Goal: Transaction & Acquisition: Purchase product/service

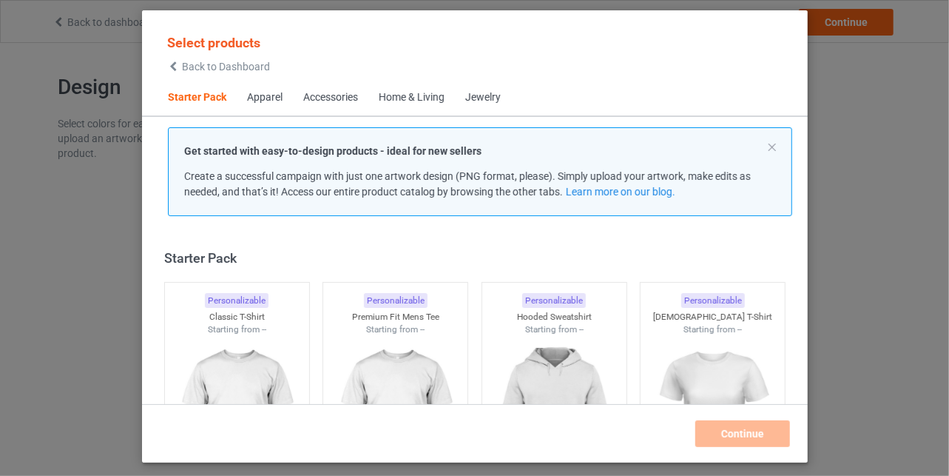
scroll to position [19, 0]
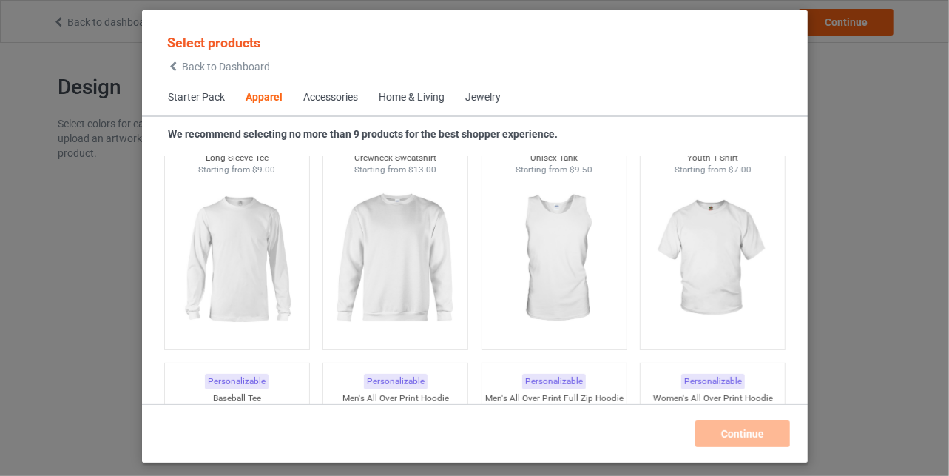
scroll to position [758, 0]
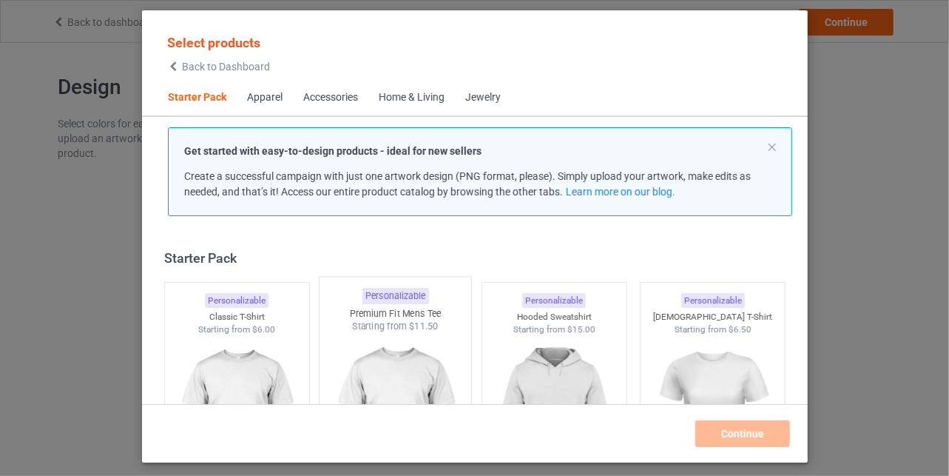
click at [401, 372] on img at bounding box center [395, 420] width 139 height 174
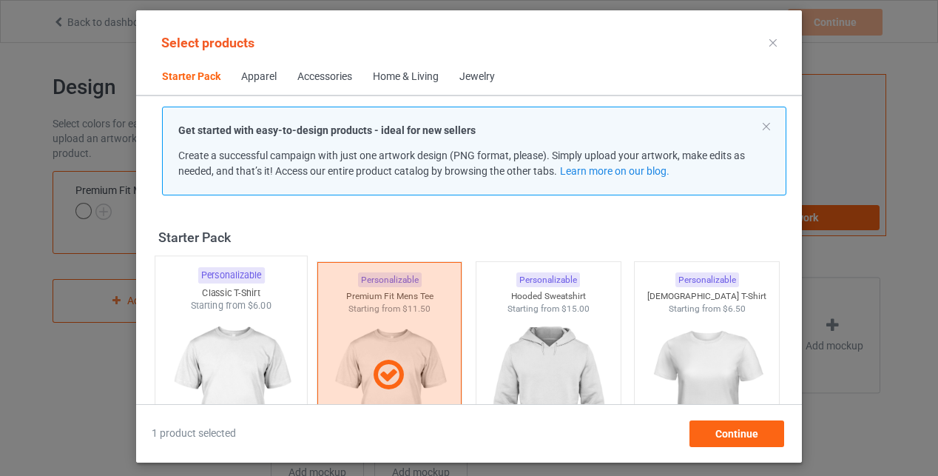
click at [249, 370] on img at bounding box center [230, 399] width 139 height 174
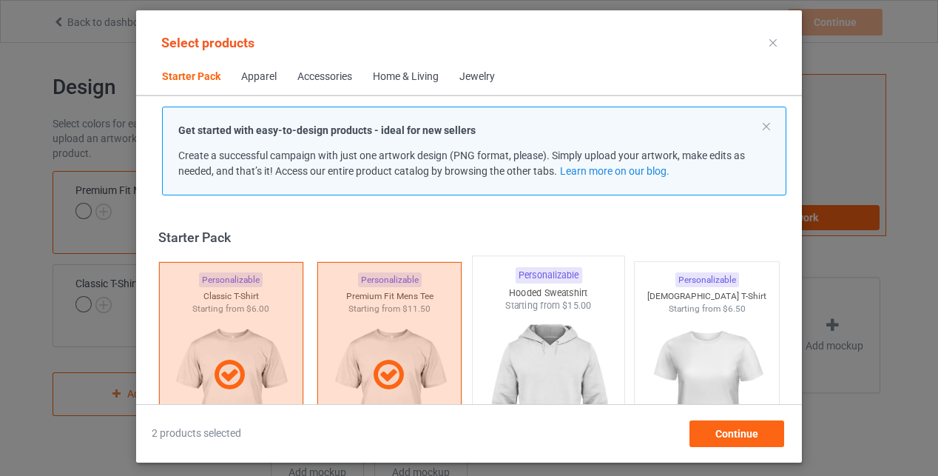
click at [557, 365] on img at bounding box center [548, 399] width 139 height 174
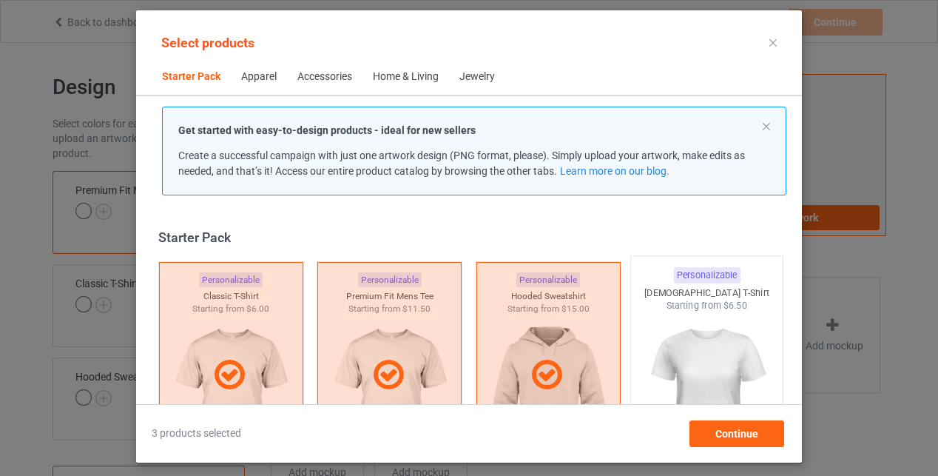
click at [693, 364] on img at bounding box center [707, 399] width 139 height 174
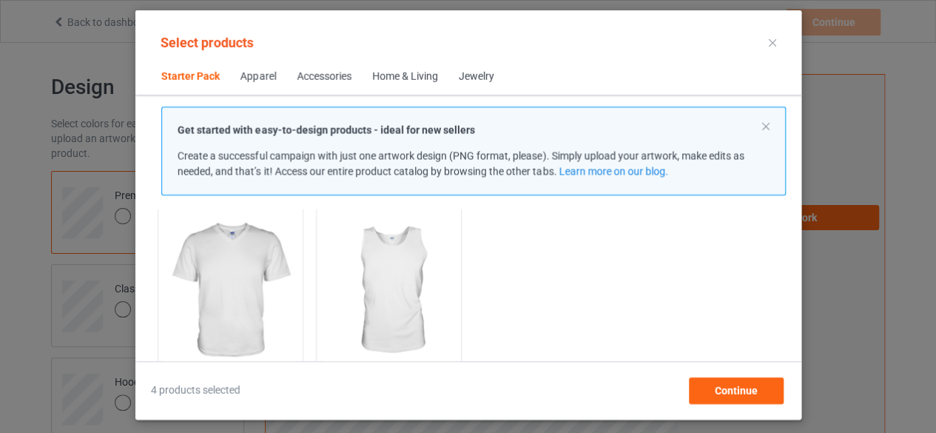
scroll to position [385, 0]
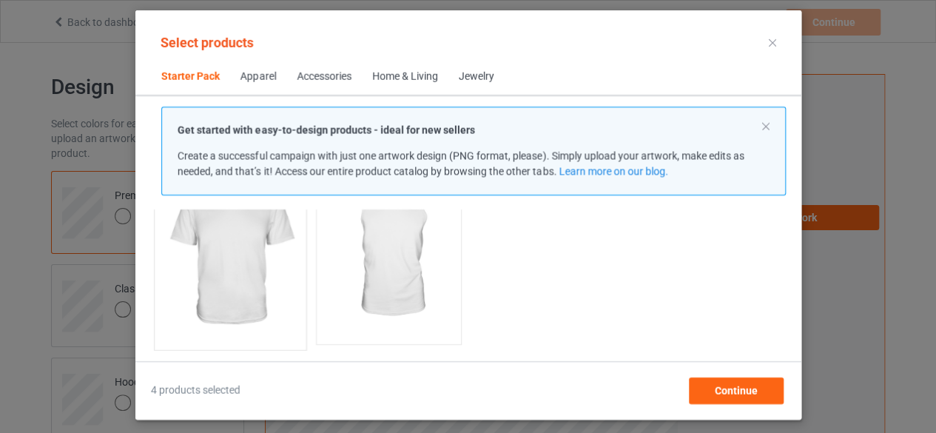
click at [240, 266] on img at bounding box center [230, 255] width 139 height 174
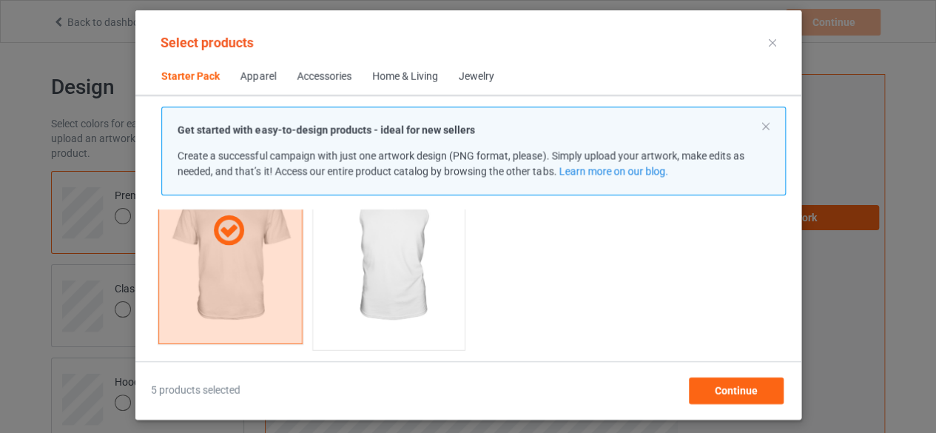
click at [383, 263] on img at bounding box center [388, 255] width 139 height 174
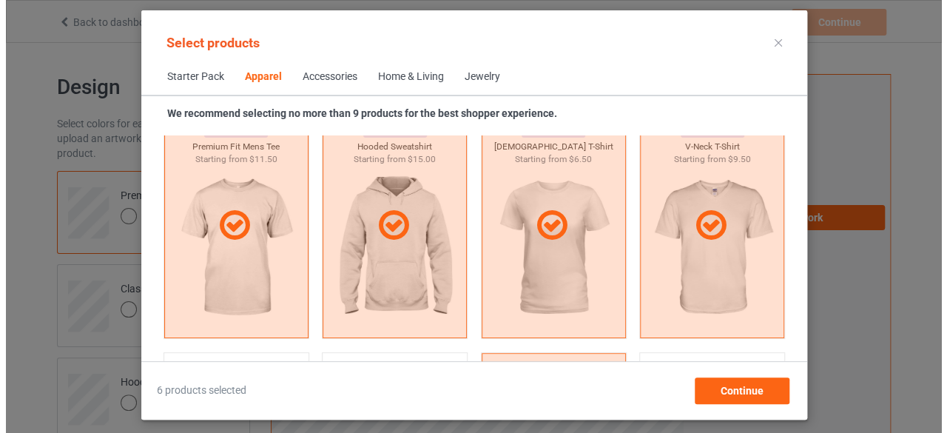
scroll to position [1046, 0]
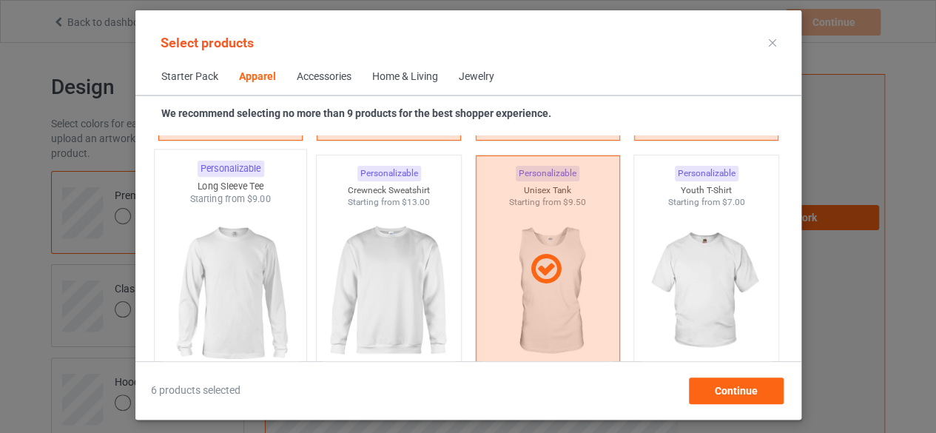
click at [218, 314] on img at bounding box center [230, 293] width 139 height 174
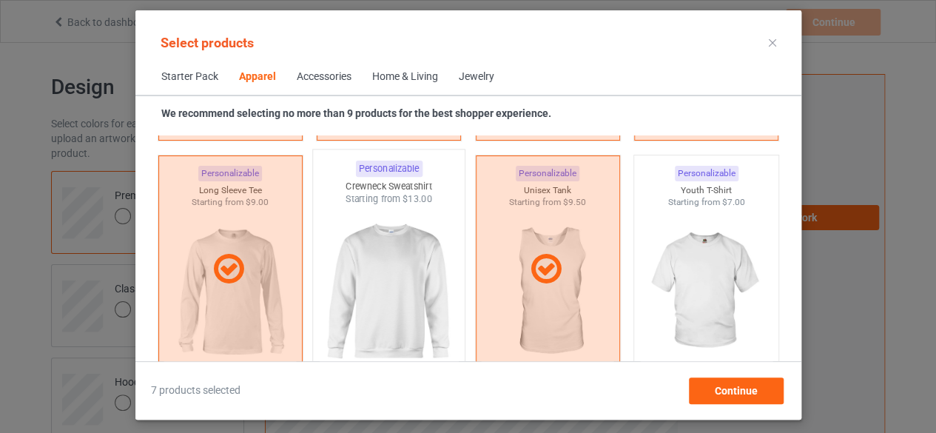
click at [405, 302] on img at bounding box center [388, 293] width 139 height 174
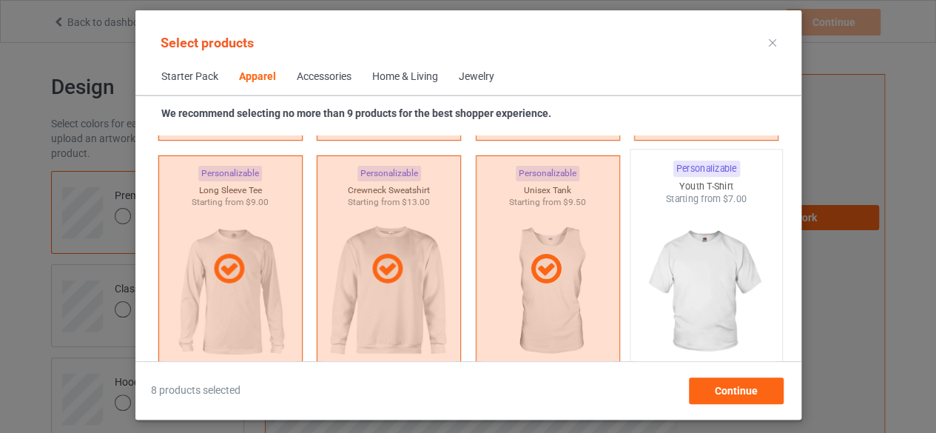
click at [690, 297] on img at bounding box center [705, 293] width 139 height 174
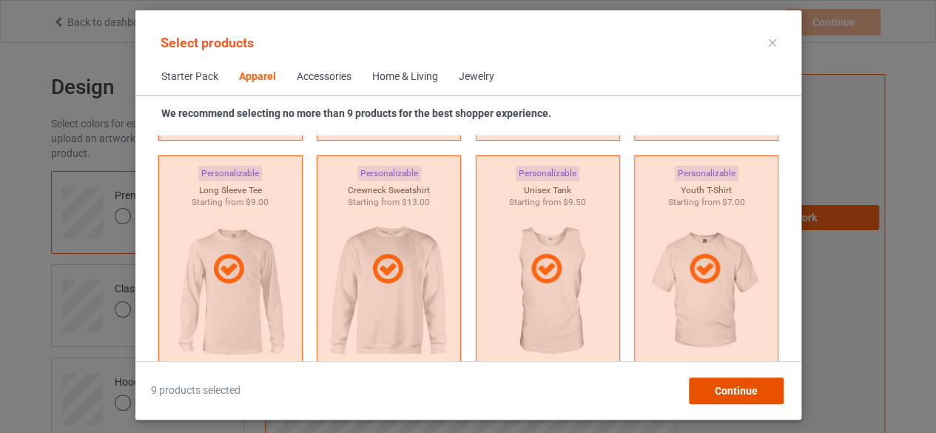
click at [725, 393] on span "Continue" at bounding box center [735, 391] width 43 height 12
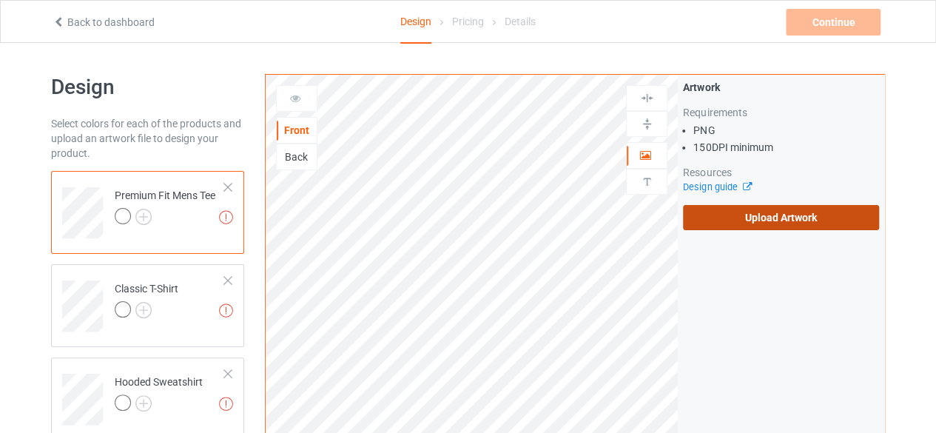
click at [768, 223] on label "Upload Artwork" at bounding box center [781, 217] width 196 height 25
click at [0, 0] on input "Upload Artwork" at bounding box center [0, 0] width 0 height 0
